Goal: Contribute content

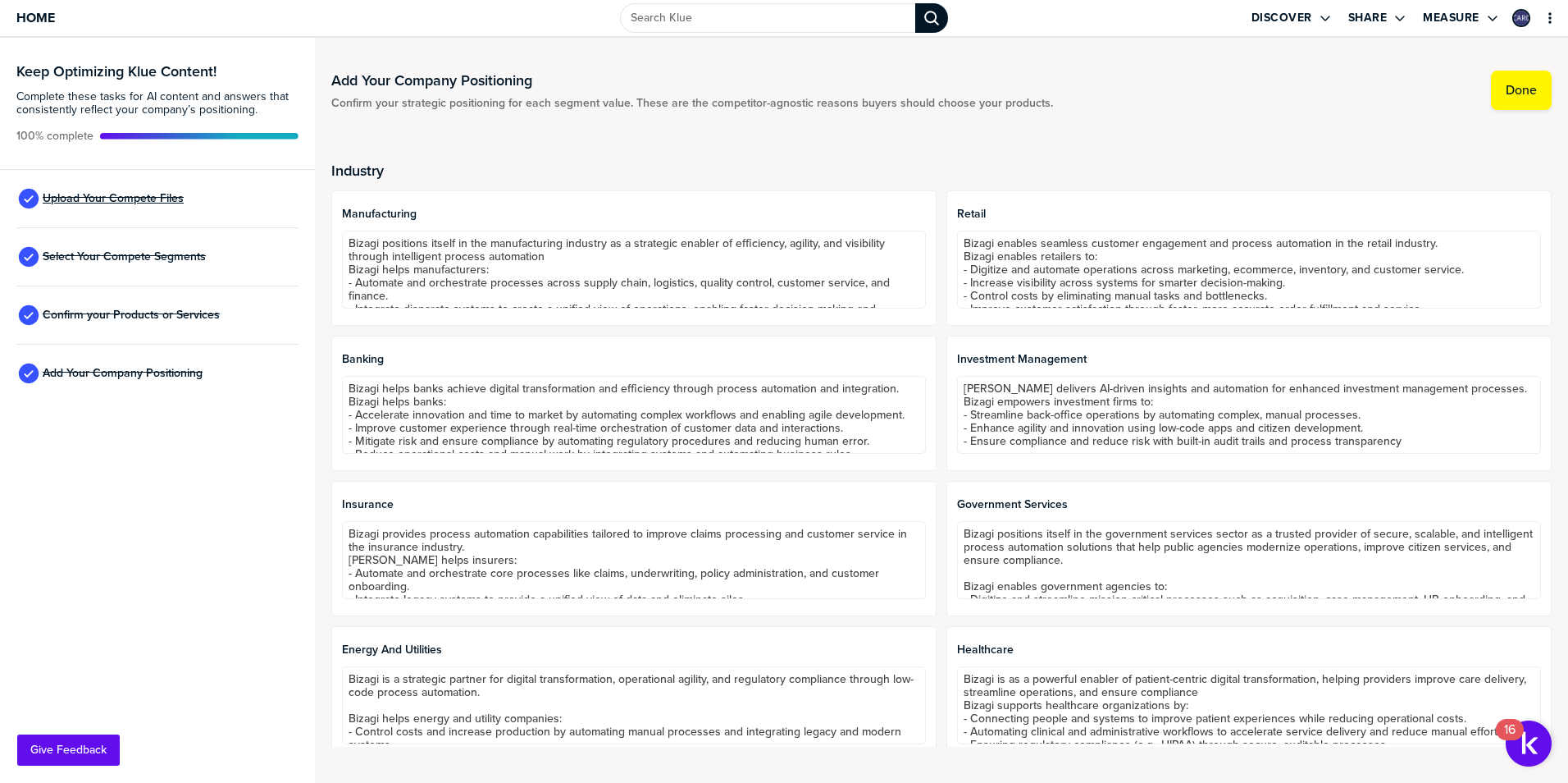
click at [145, 194] on span "Upload Your Compete Files" at bounding box center [113, 198] width 141 height 13
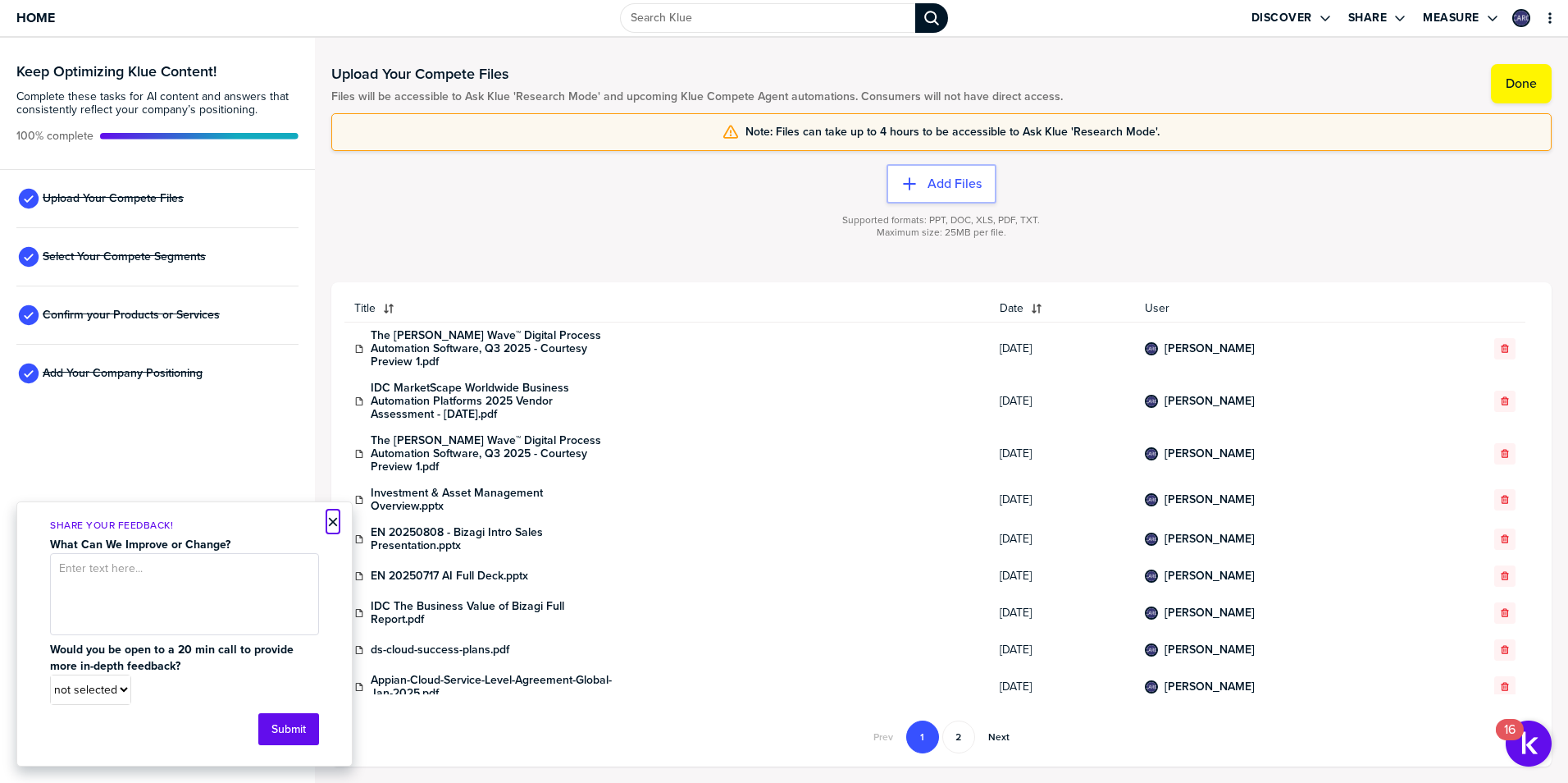
click at [327, 519] on button "×" at bounding box center [333, 521] width 11 height 19
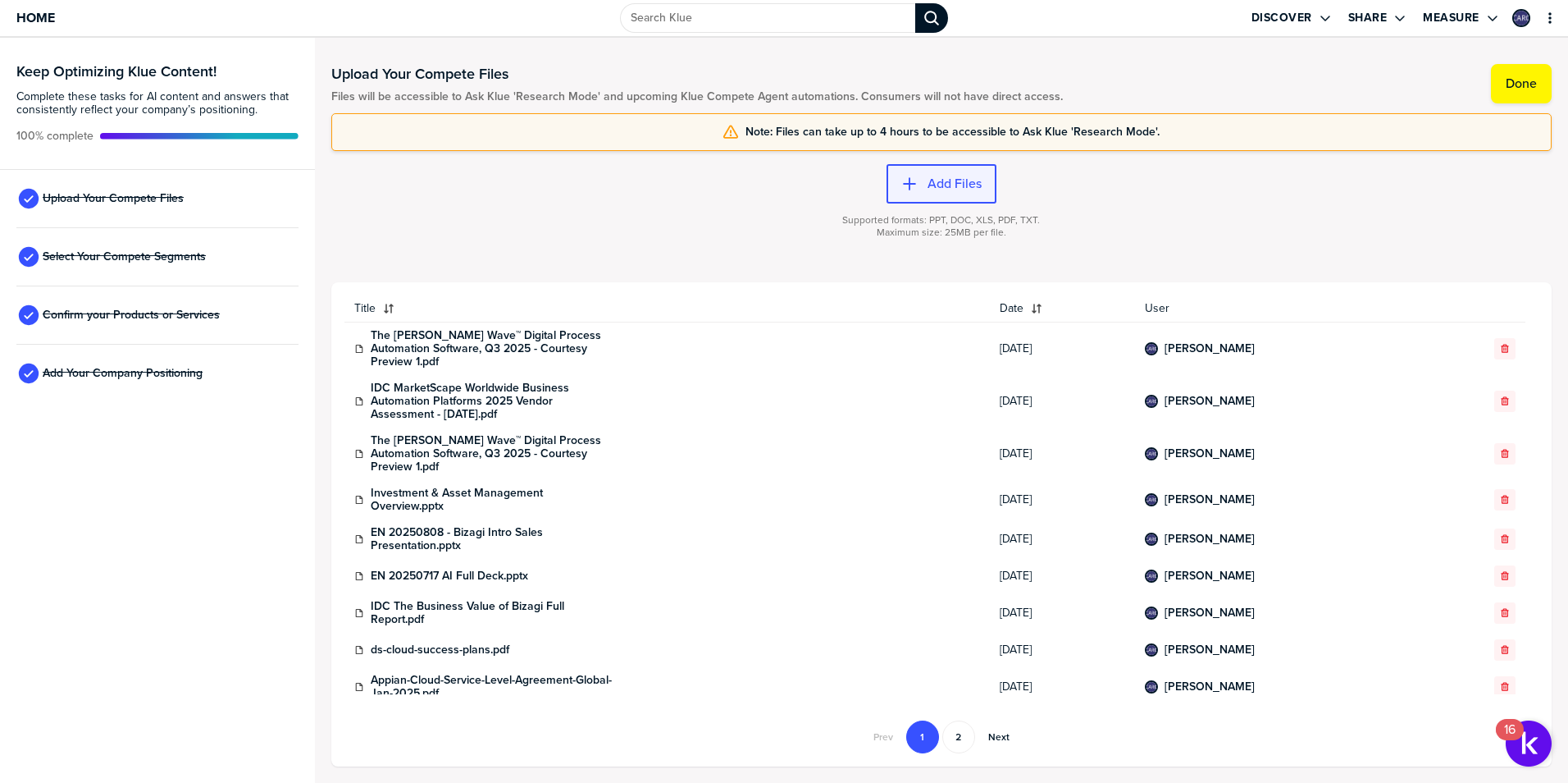
click at [901, 177] on icon "button" at bounding box center [909, 184] width 17 height 17
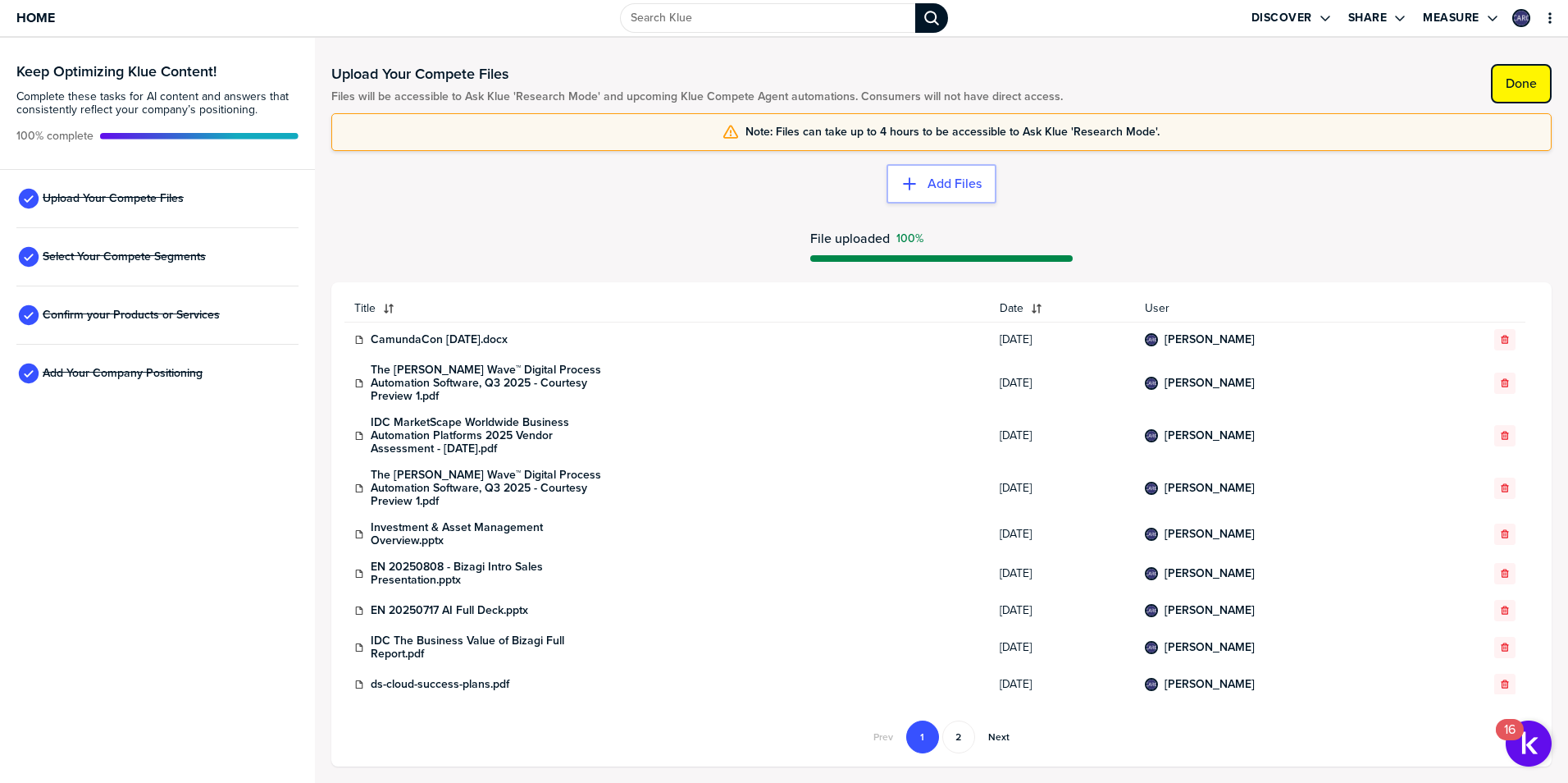
click at [1515, 83] on label "Done" at bounding box center [1521, 84] width 31 height 17
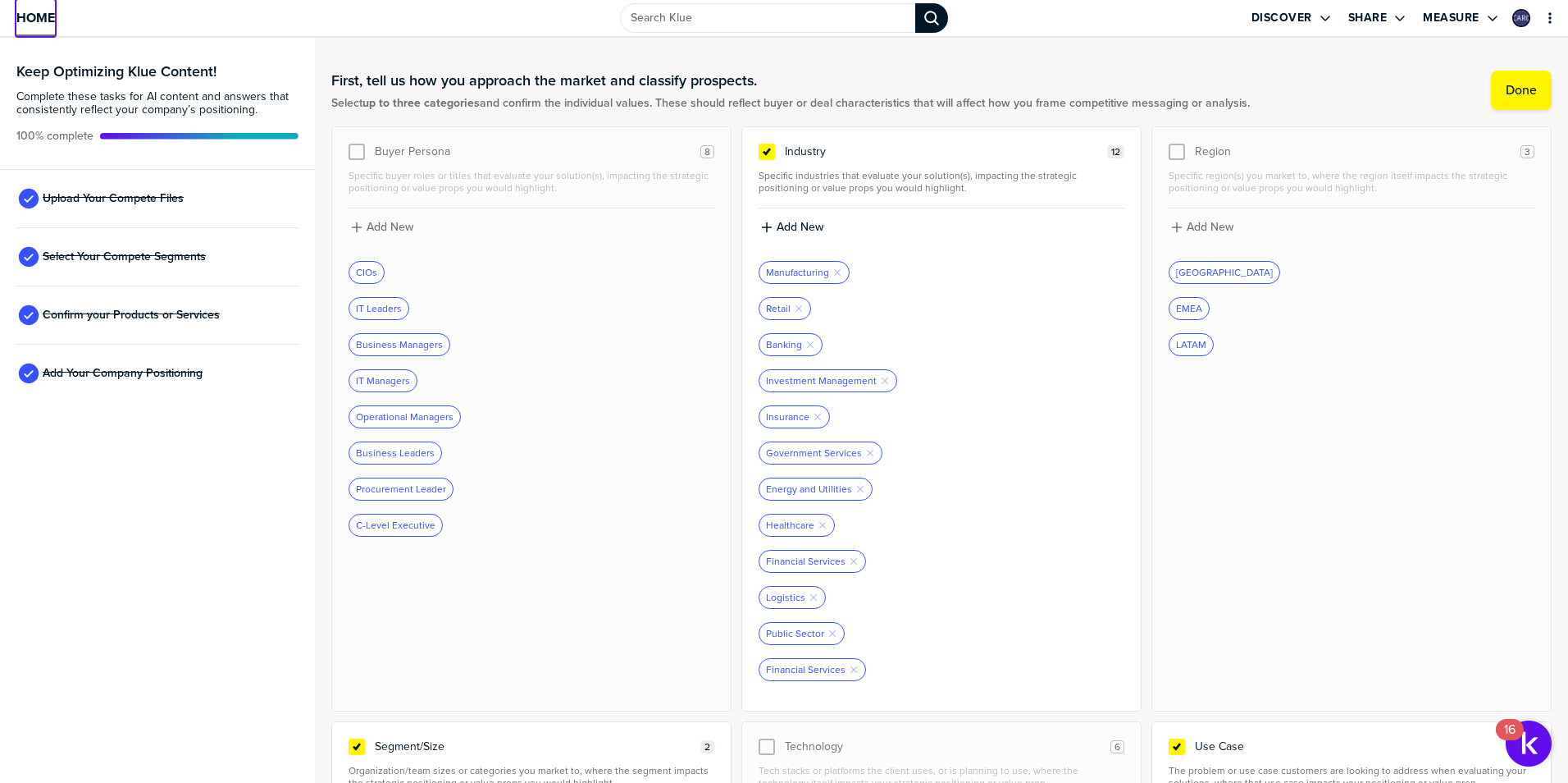
click at [39, 22] on span "Home" at bounding box center [36, 18] width 39 height 14
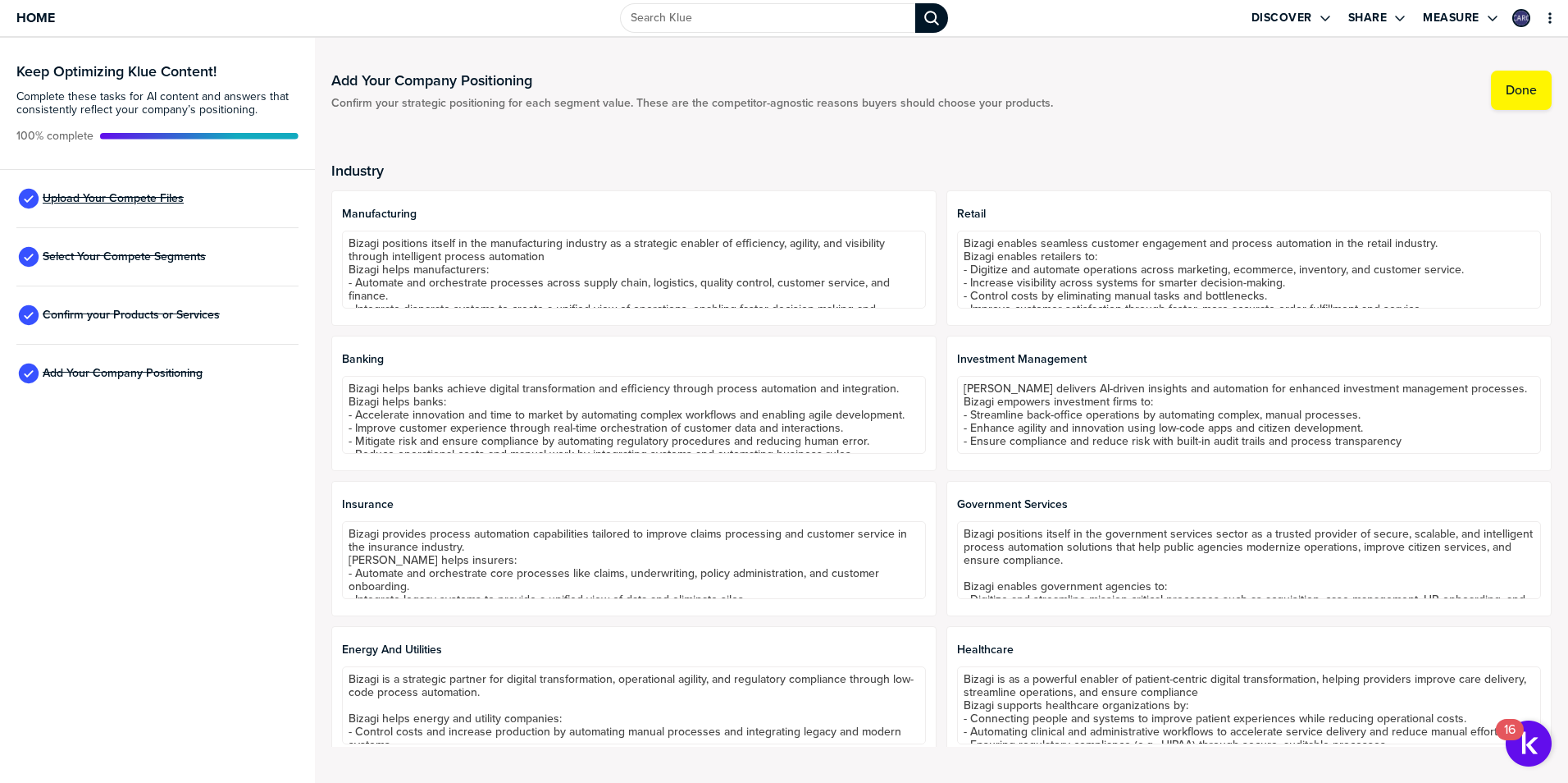
click at [131, 201] on span "Upload Your Compete Files" at bounding box center [113, 198] width 141 height 13
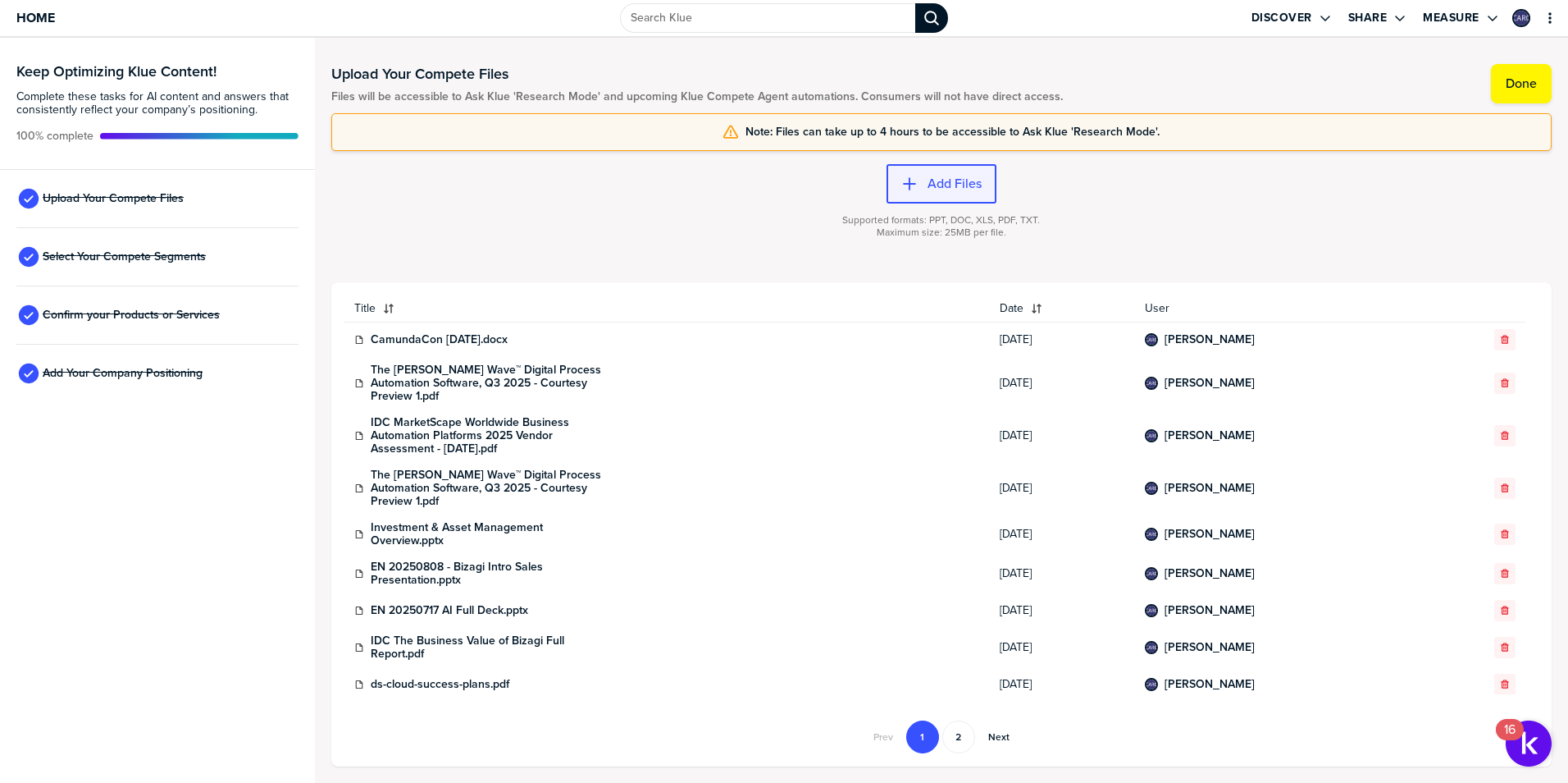
click at [945, 184] on label "Add Files" at bounding box center [954, 184] width 54 height 17
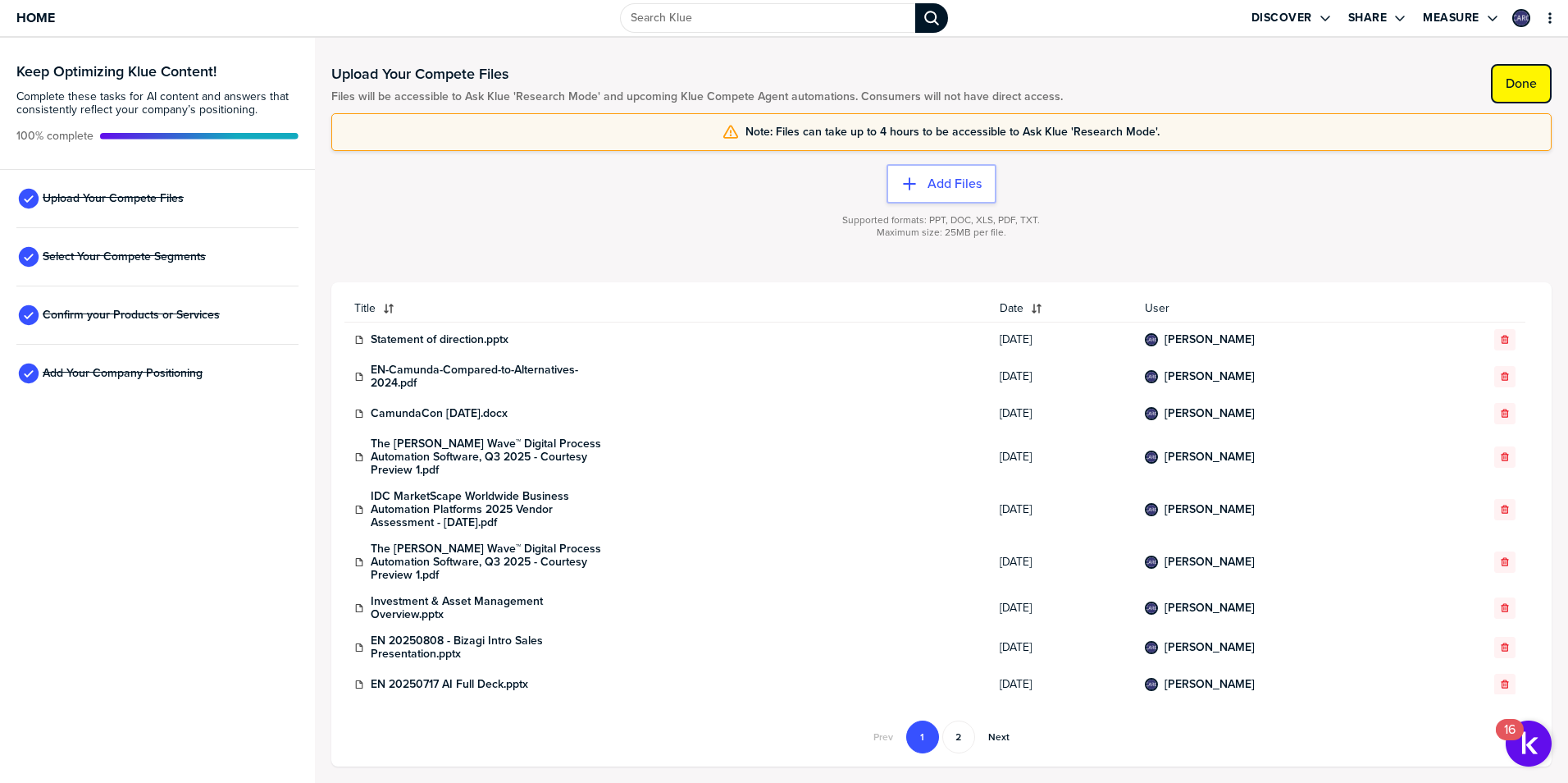
click at [1514, 76] on label "Done" at bounding box center [1521, 84] width 31 height 17
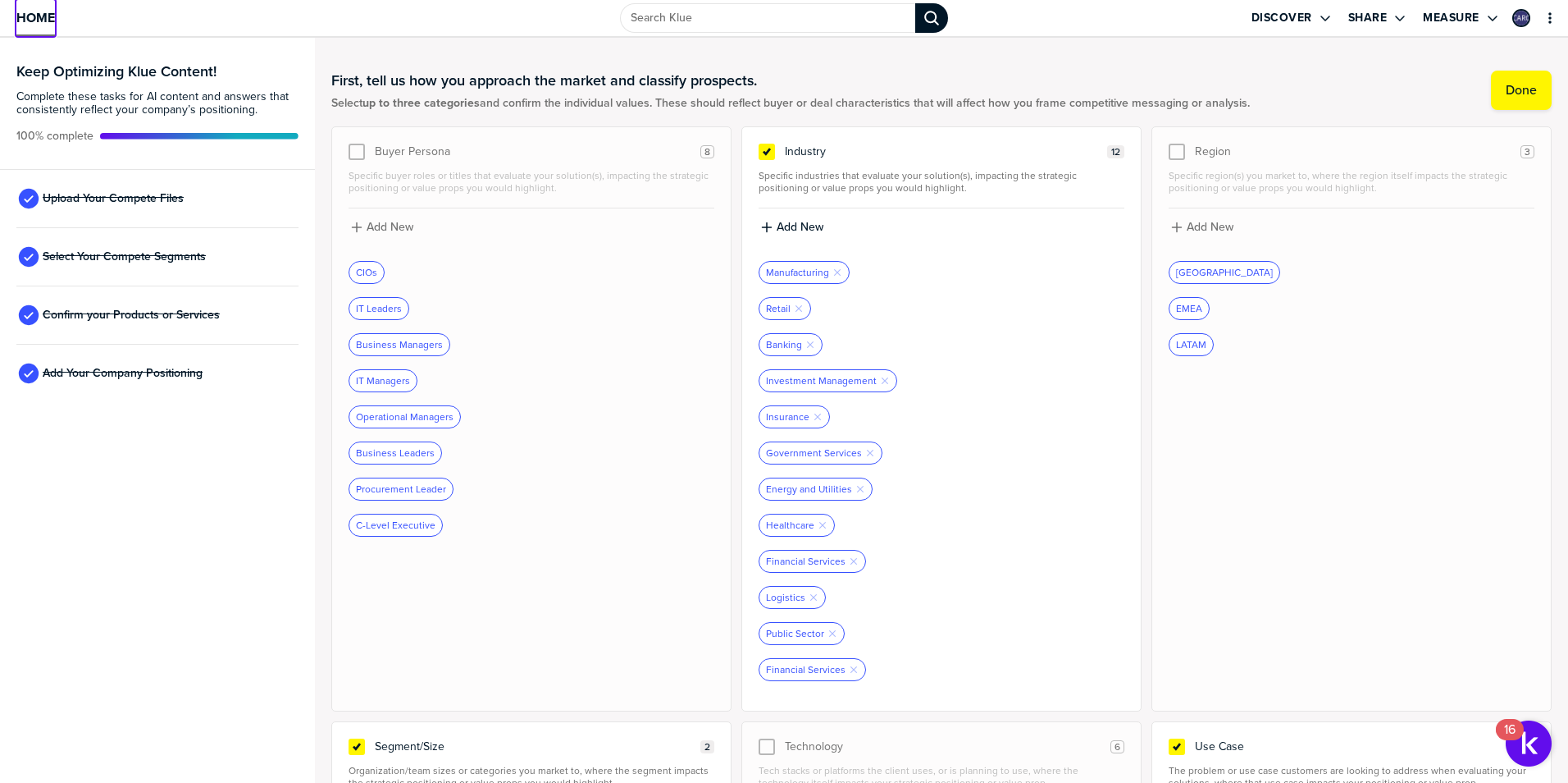
click at [23, 18] on span "Home" at bounding box center [36, 18] width 39 height 14
